Goal: Check status: Check status

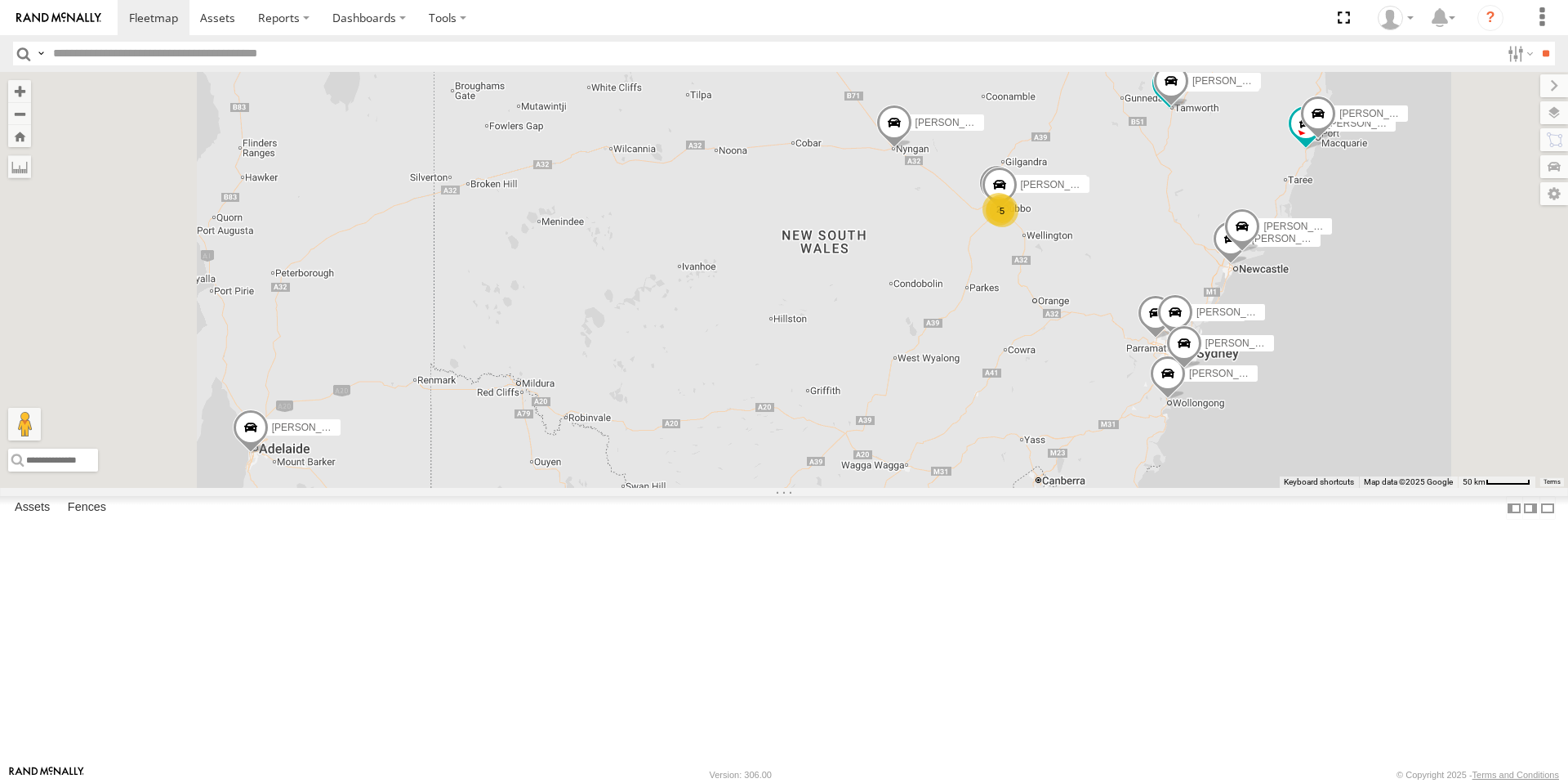
click at [1018, 228] on div "5" at bounding box center [1001, 210] width 32 height 32
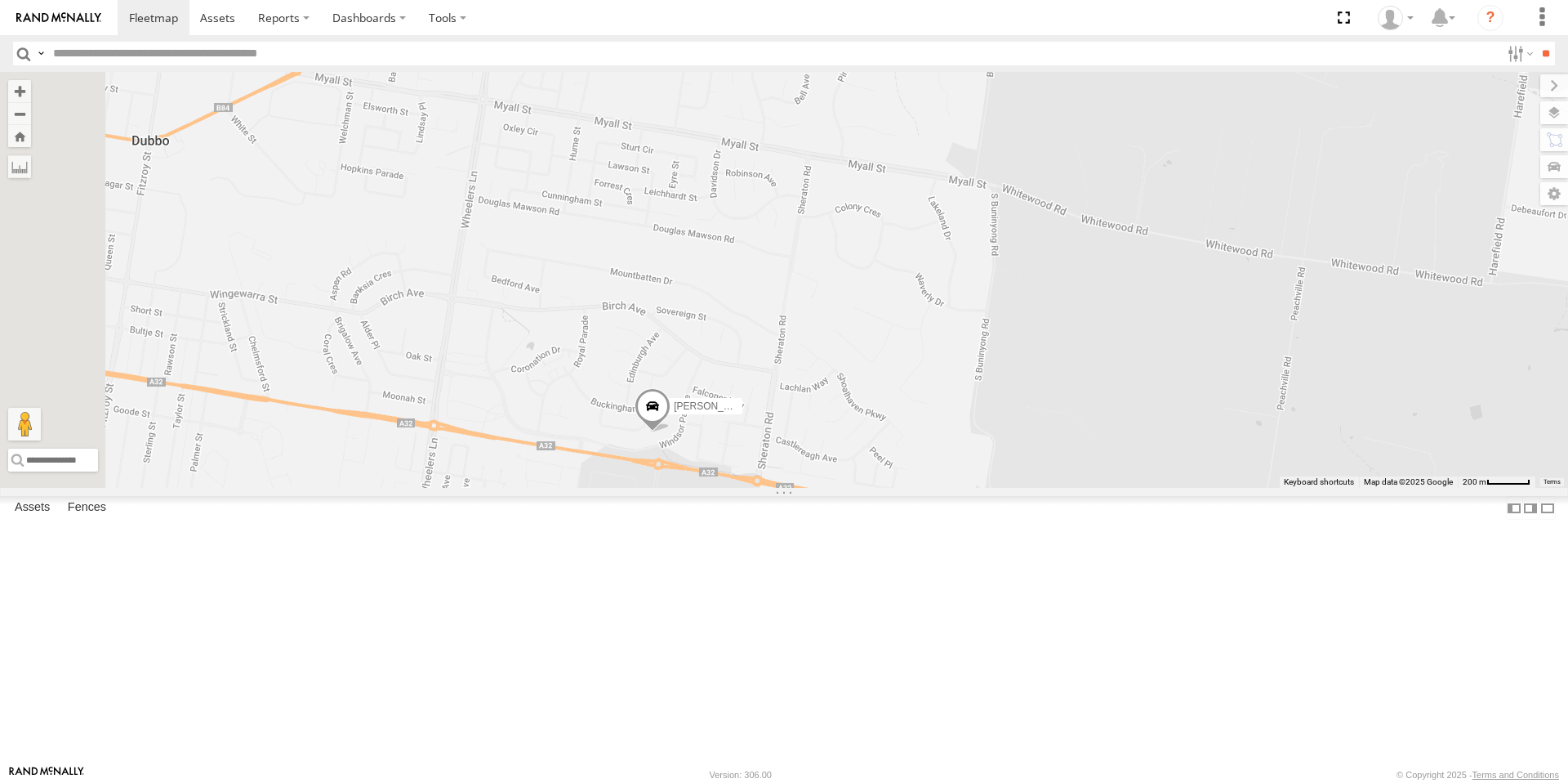
click at [671, 431] on span at bounding box center [653, 410] width 36 height 45
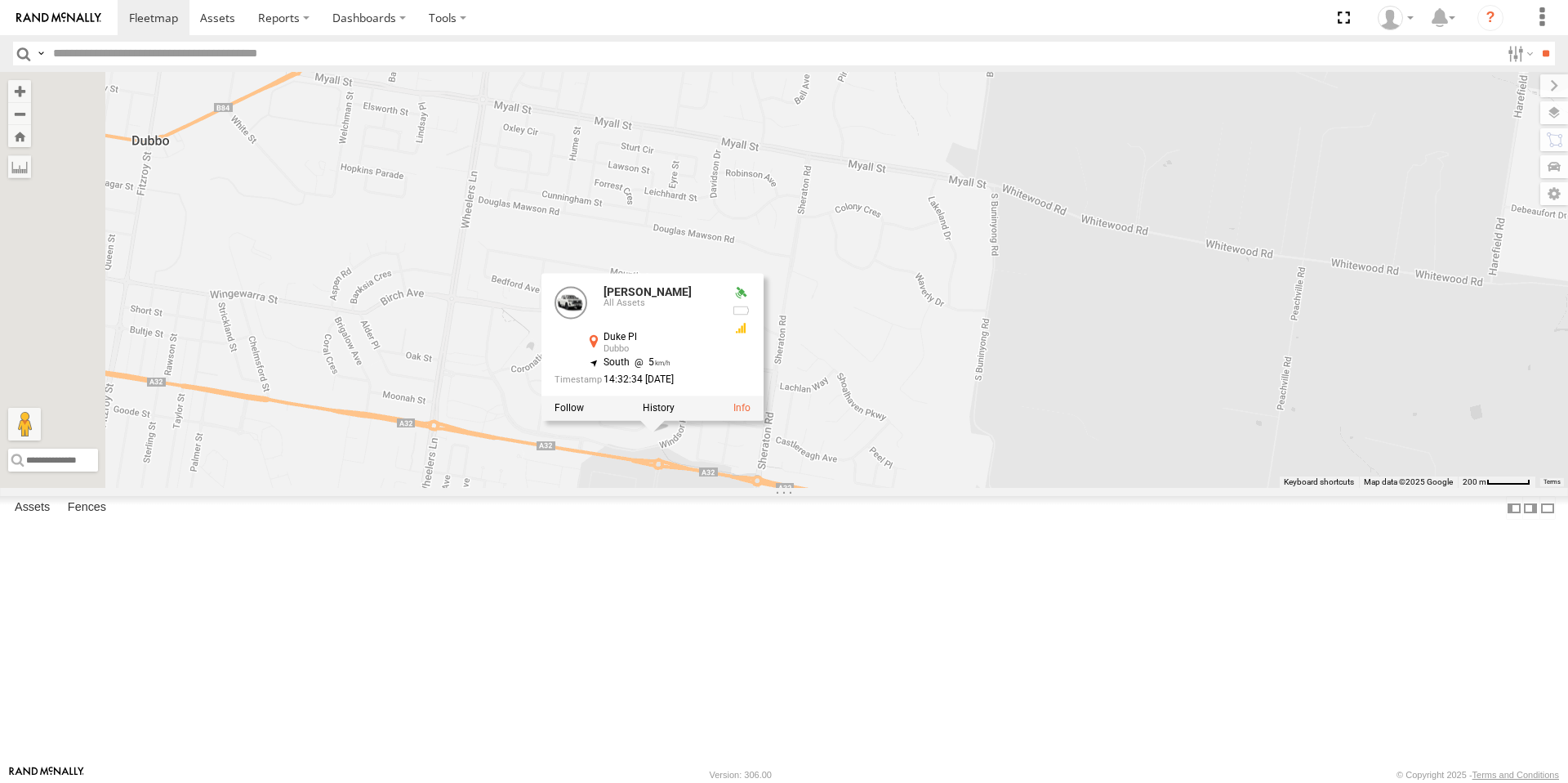
click at [836, 488] on div "[PERSON_NAME] [PERSON_NAME] [PERSON_NAME] [PERSON_NAME] [PERSON_NAME] [PERSON_N…" at bounding box center [784, 280] width 1568 height 416
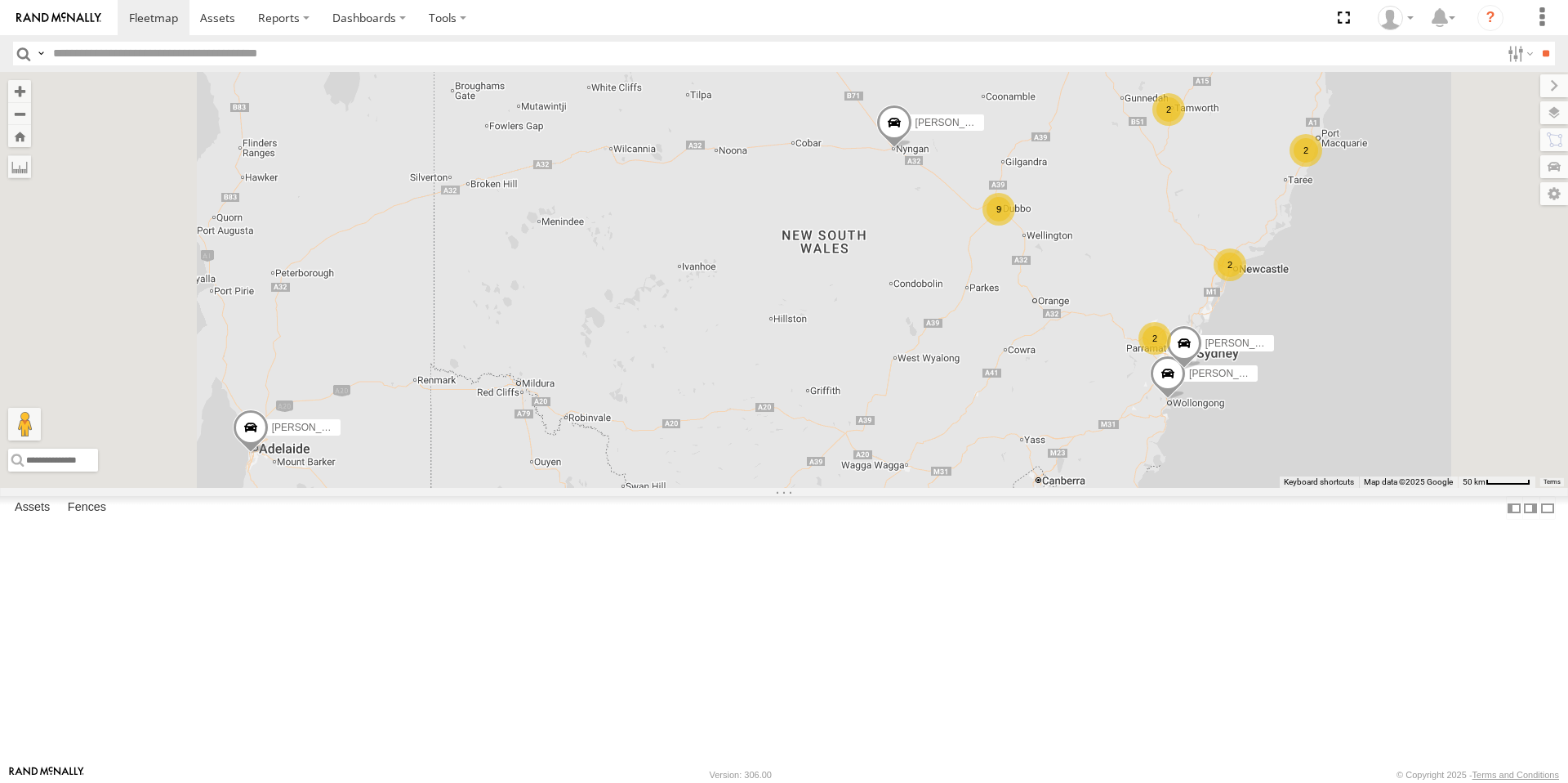
click at [1224, 343] on div "2 9 2 Matt Harding 2 Darcy Furnell - NEW ute 2 Billy Richardson John Abella" at bounding box center [784, 280] width 1568 height 416
click at [1015, 226] on div "9" at bounding box center [999, 209] width 32 height 32
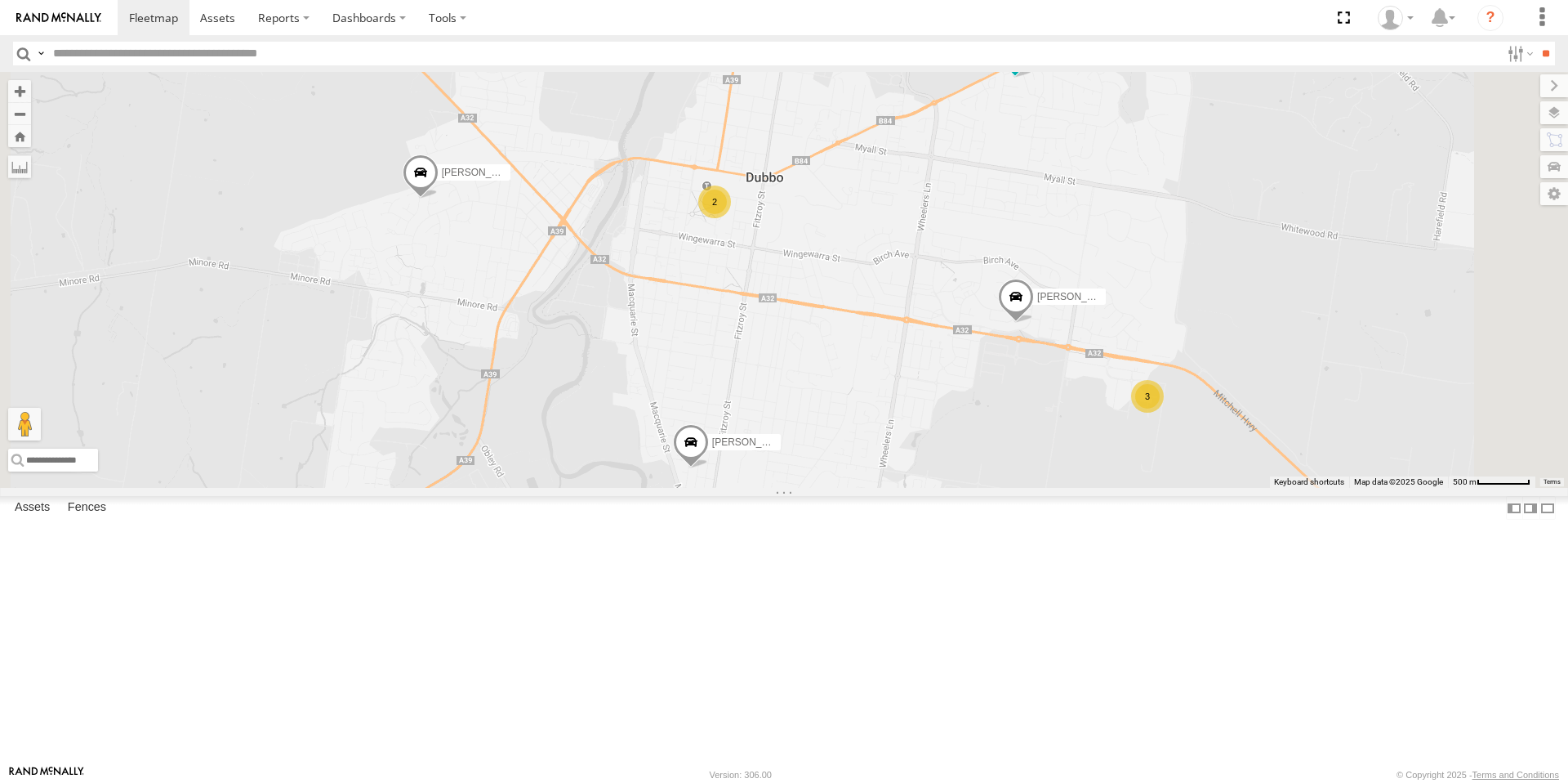
click at [1163, 412] on div "3" at bounding box center [1147, 396] width 32 height 32
